Goal: Task Accomplishment & Management: Use online tool/utility

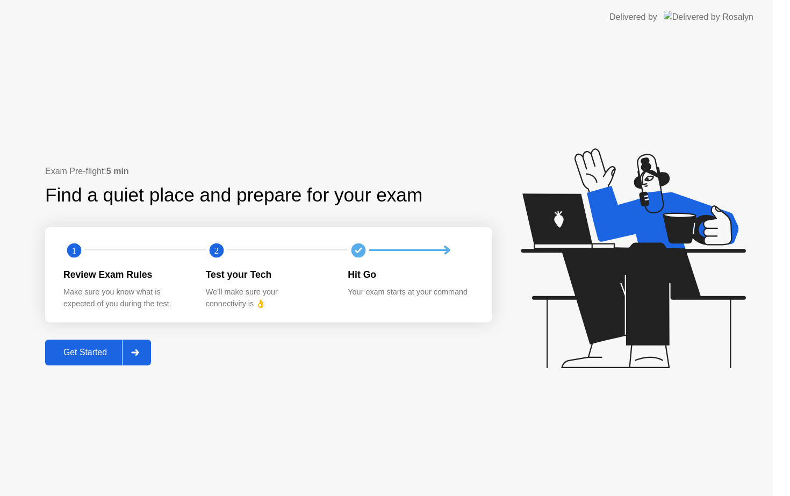
click at [655, 291] on icon at bounding box center [633, 258] width 225 height 220
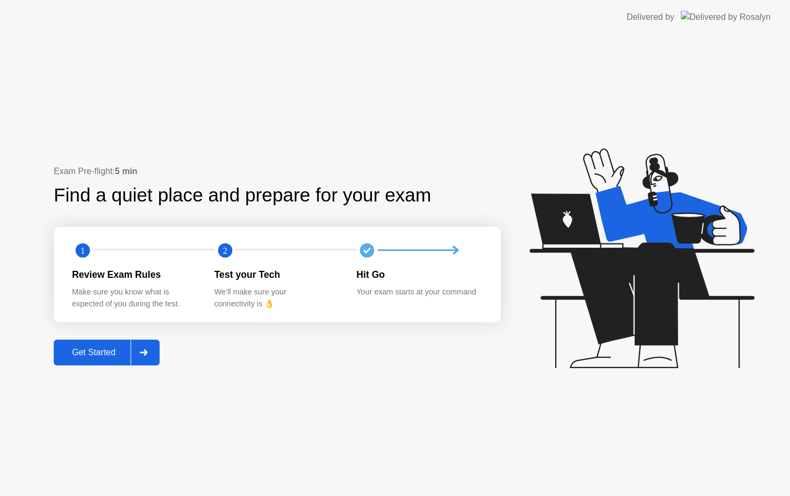
click at [92, 355] on div "Get Started" at bounding box center [94, 353] width 74 height 10
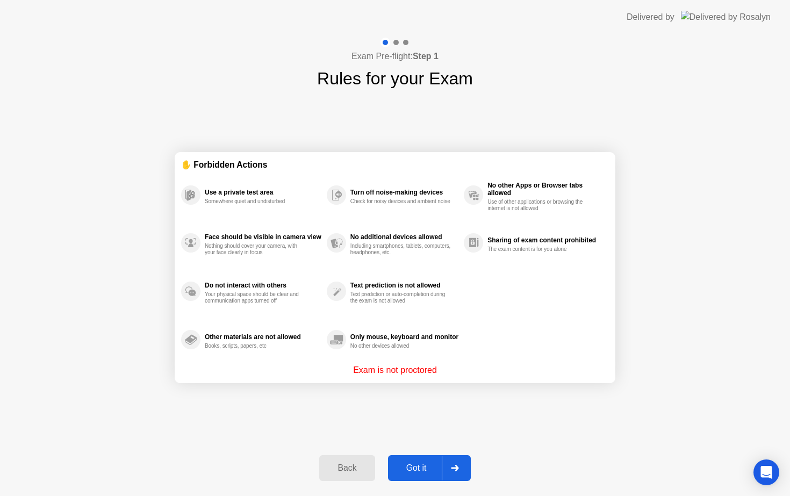
click at [415, 471] on div "Got it" at bounding box center [416, 468] width 50 height 10
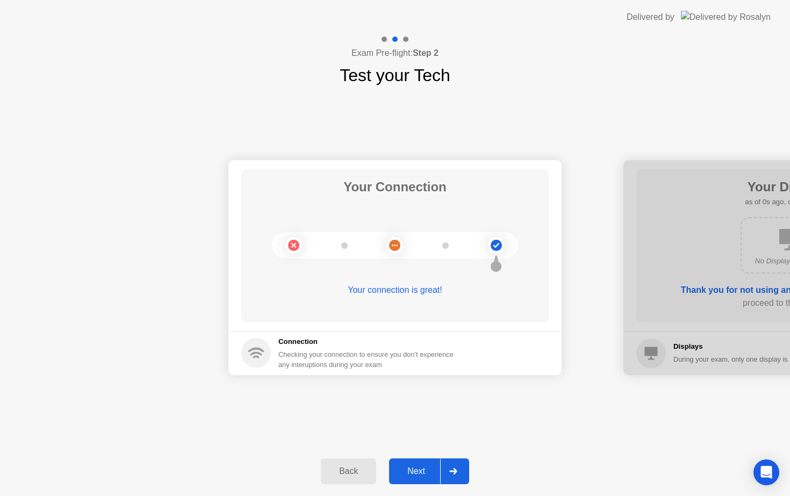
click at [425, 464] on button "Next" at bounding box center [429, 471] width 80 height 26
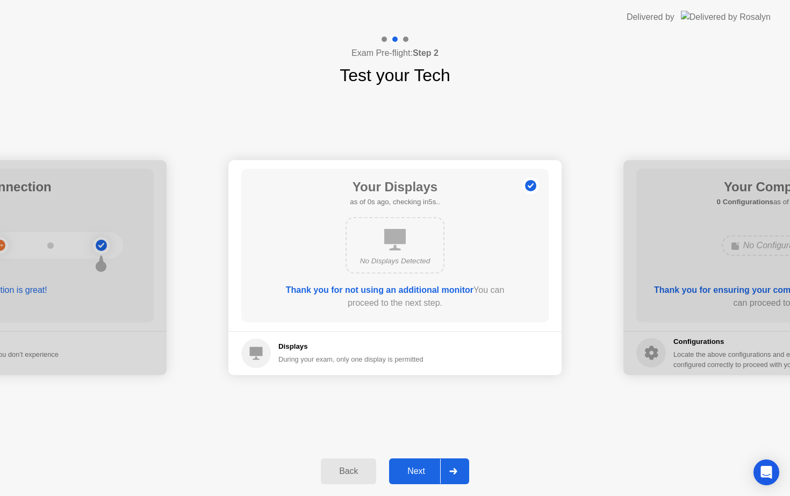
click at [424, 466] on div "Next" at bounding box center [416, 471] width 48 height 10
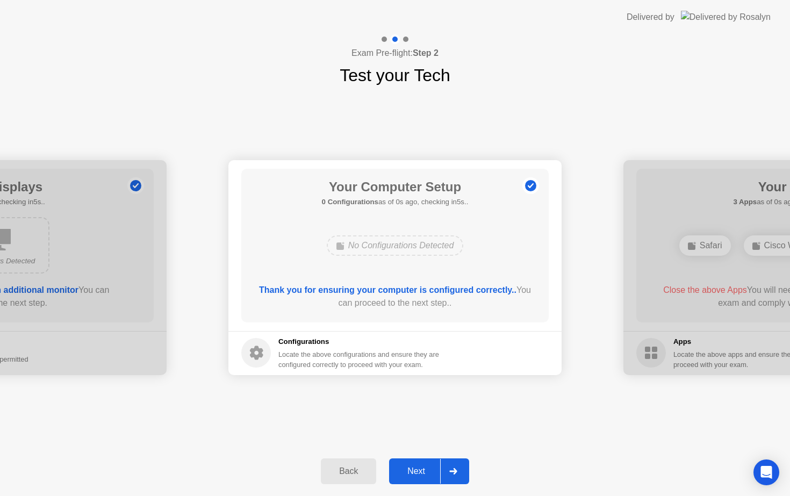
click at [424, 466] on div "Next" at bounding box center [416, 471] width 48 height 10
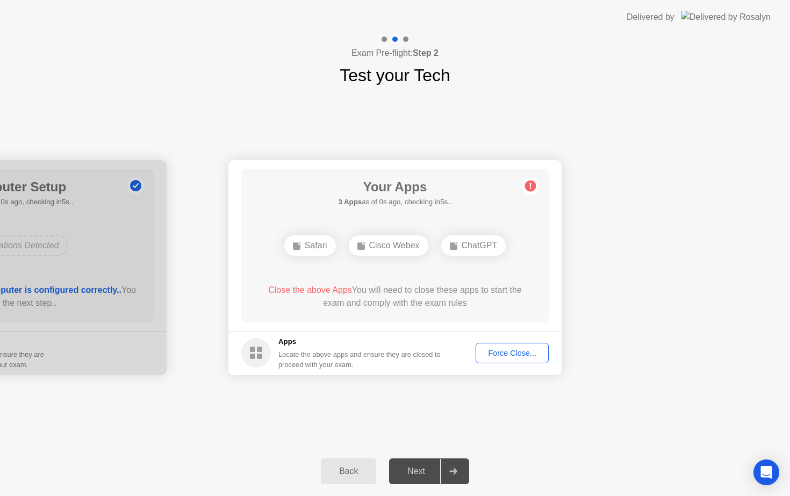
click at [513, 357] on div "Force Close..." at bounding box center [512, 353] width 66 height 9
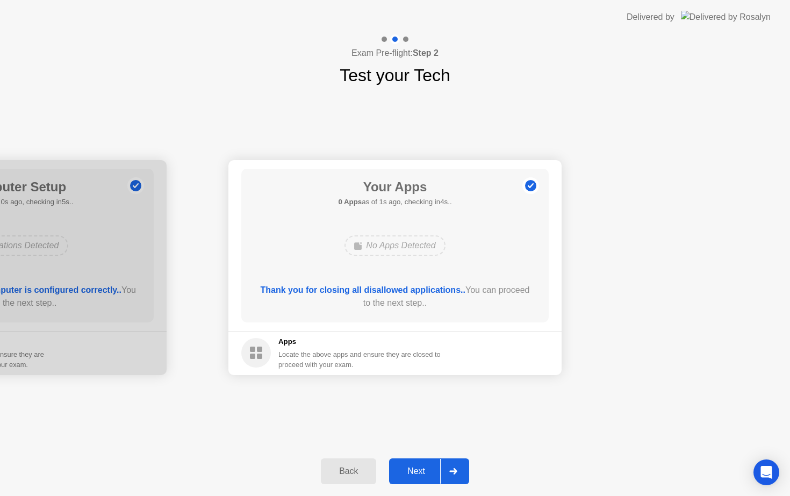
click at [424, 490] on div "Back Next" at bounding box center [395, 470] width 790 height 49
click at [426, 476] on div "Next" at bounding box center [416, 471] width 48 height 10
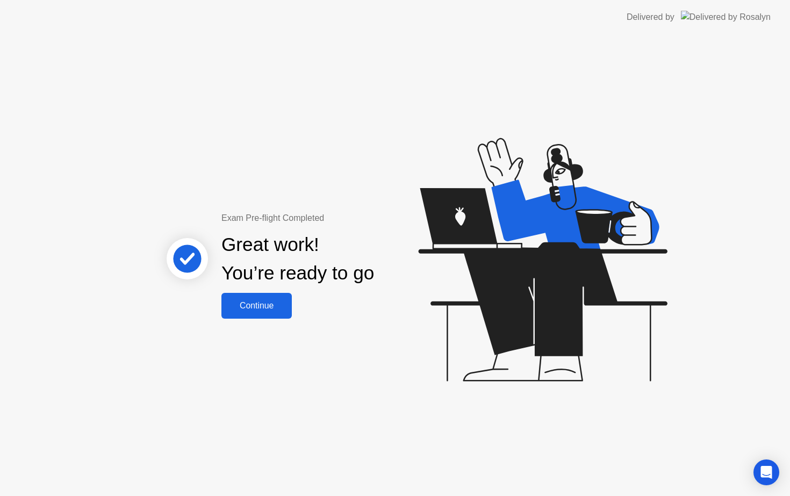
click at [269, 312] on button "Continue" at bounding box center [256, 306] width 70 height 26
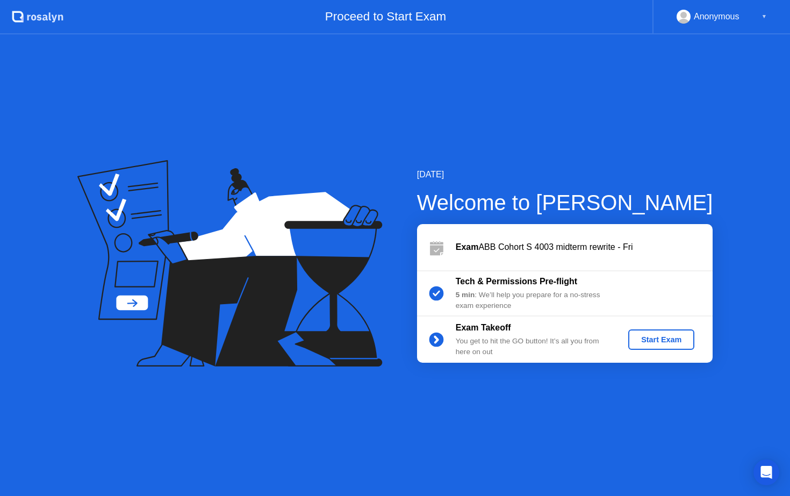
click at [669, 344] on div "Start Exam" at bounding box center [660, 339] width 57 height 9
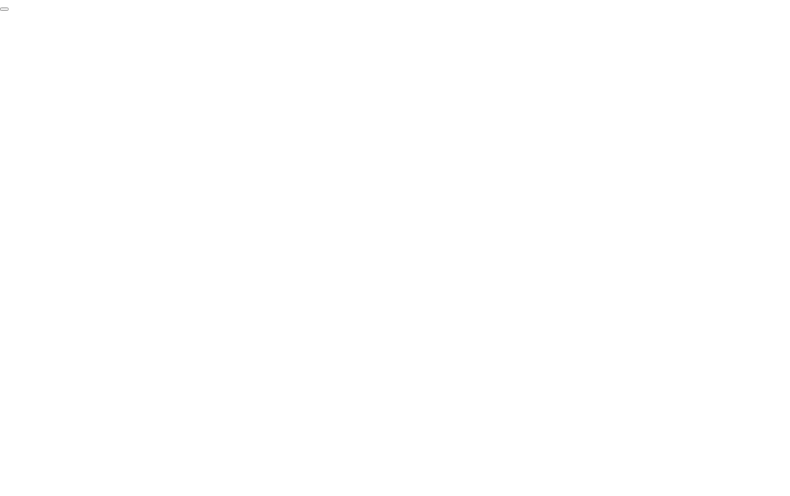
click div "End Proctoring Session"
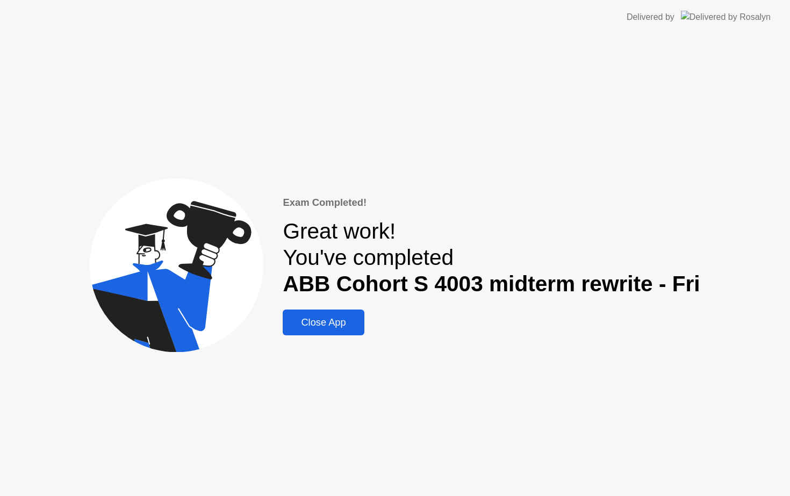
click at [343, 334] on button "Close App" at bounding box center [323, 322] width 81 height 26
